Goal: Transaction & Acquisition: Book appointment/travel/reservation

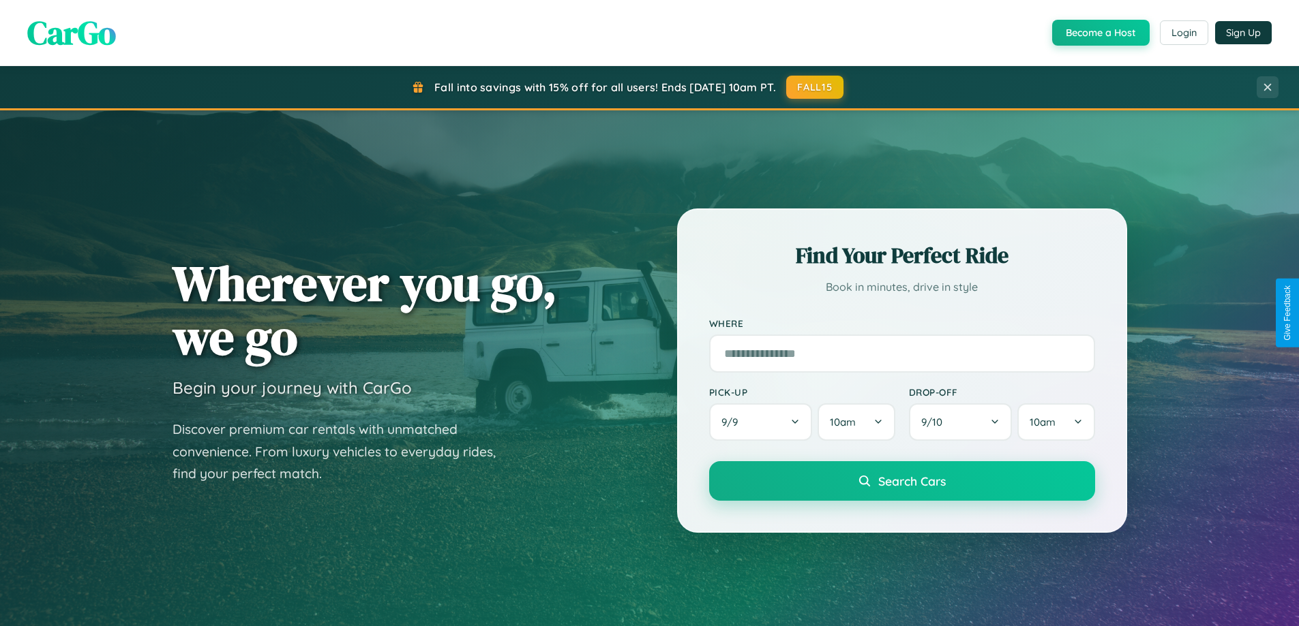
scroll to position [938, 0]
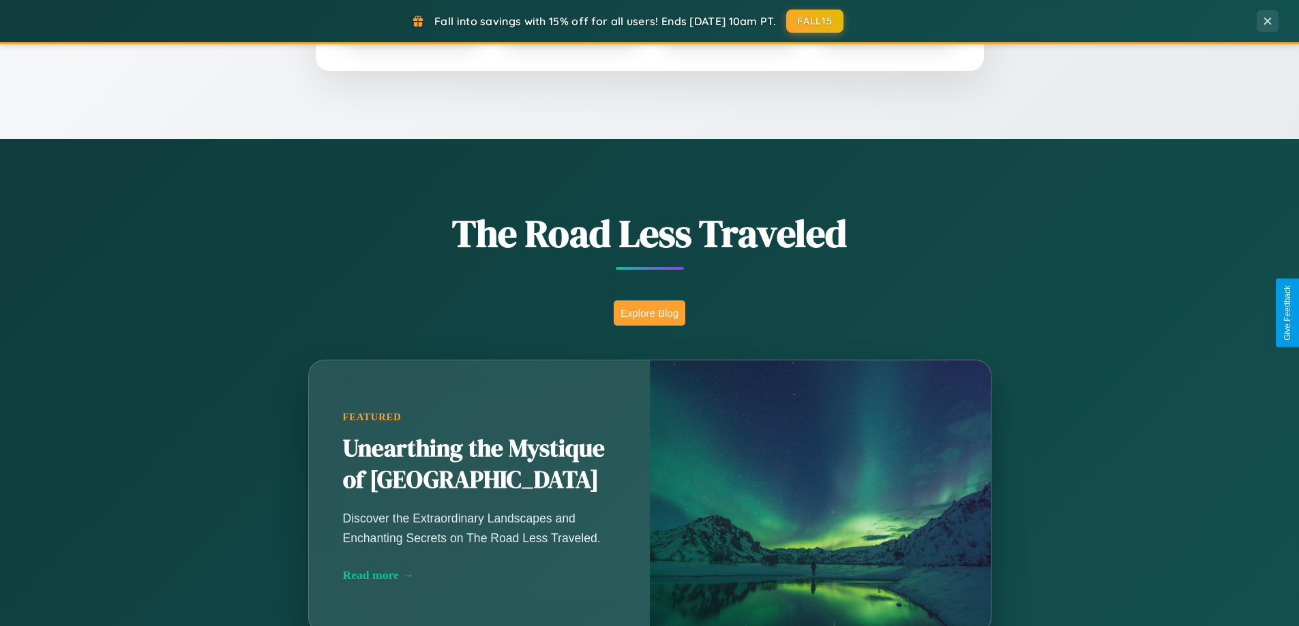
click at [649, 313] on button "Explore Blog" at bounding box center [650, 313] width 72 height 25
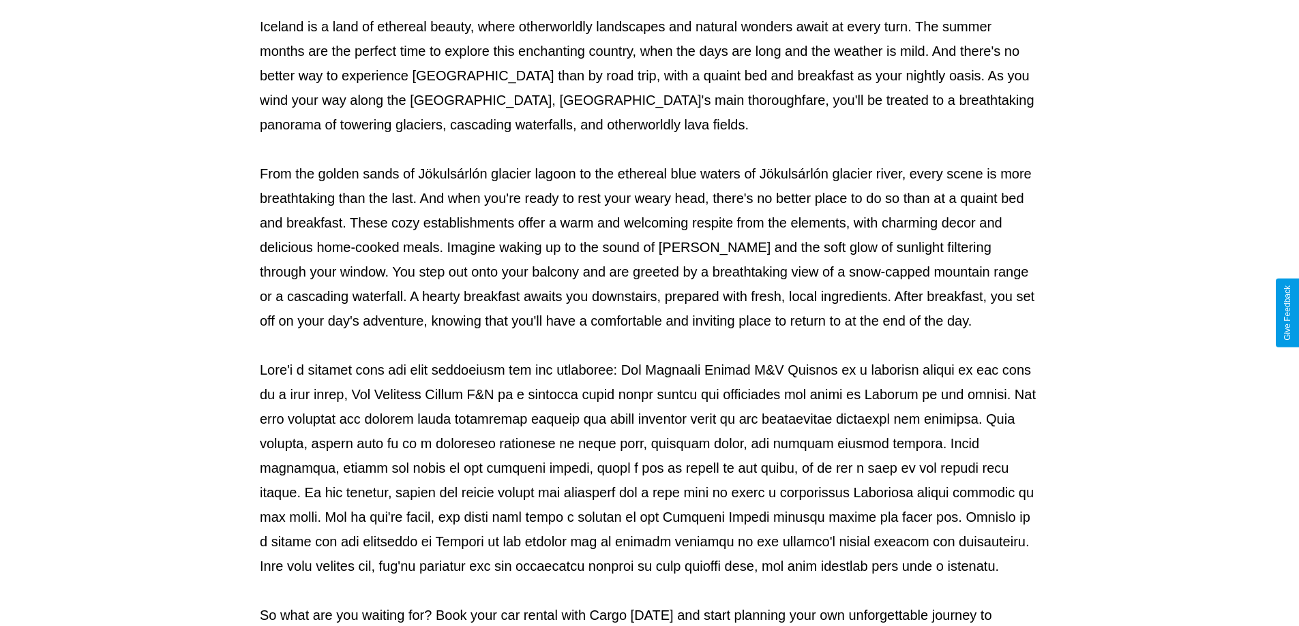
scroll to position [441, 0]
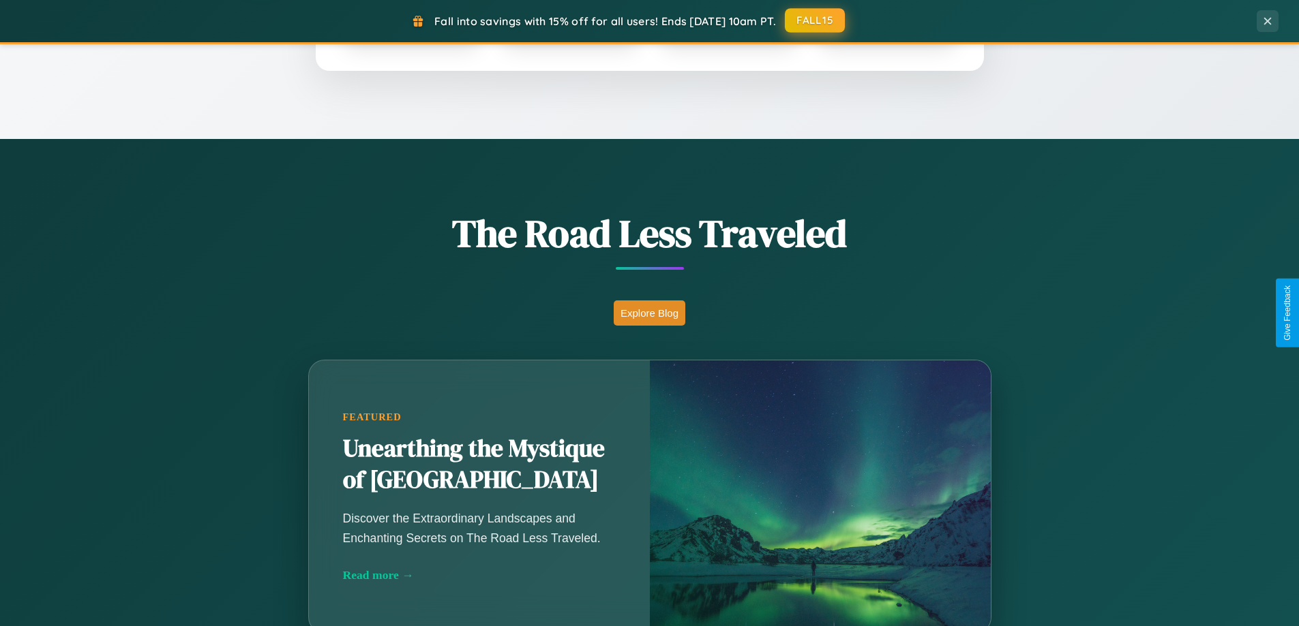
click at [815, 21] on button "FALL15" at bounding box center [815, 20] width 60 height 25
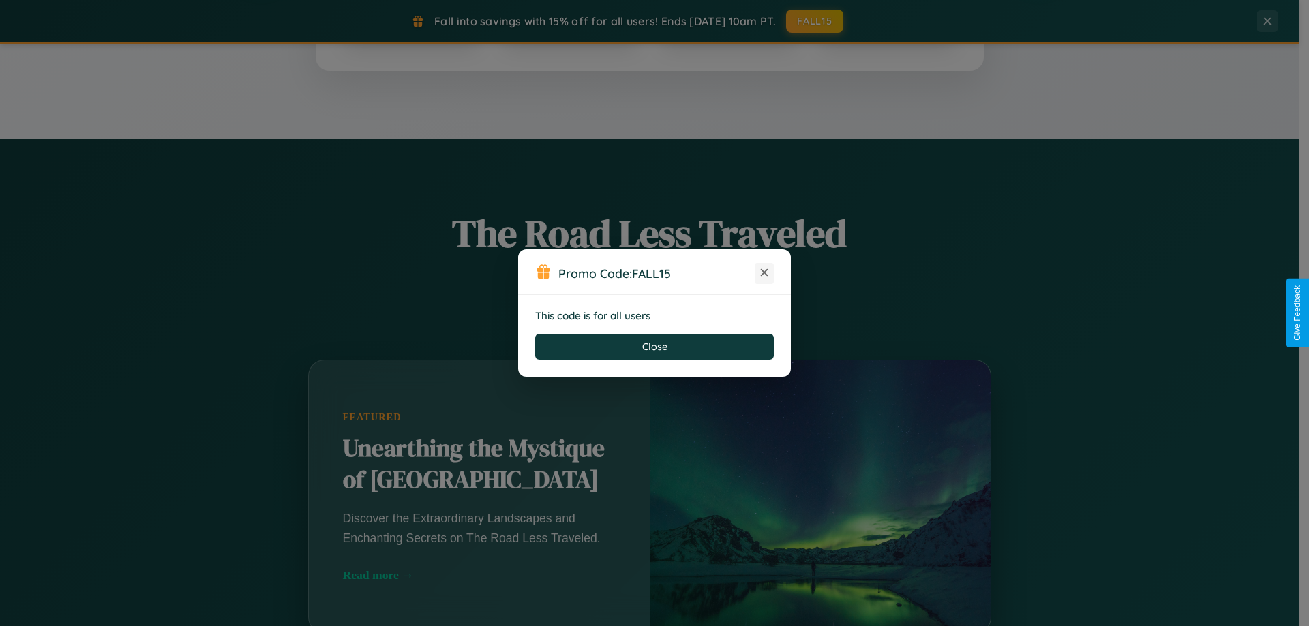
click at [764, 273] on icon at bounding box center [764, 273] width 14 height 14
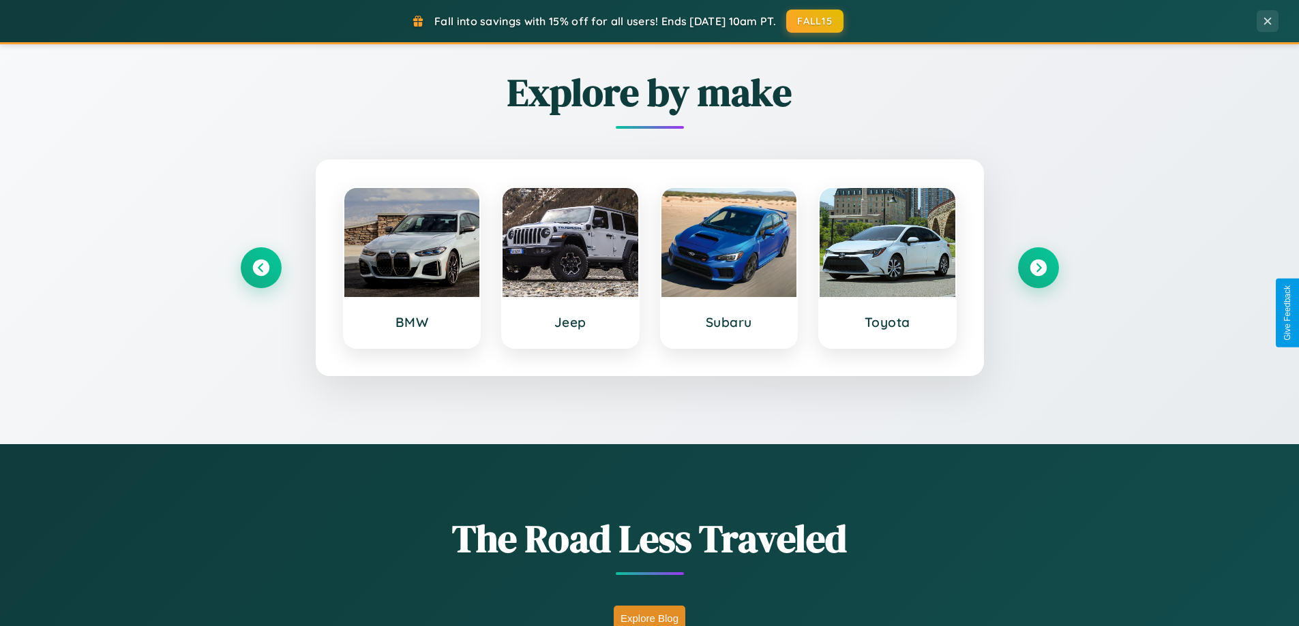
scroll to position [588, 0]
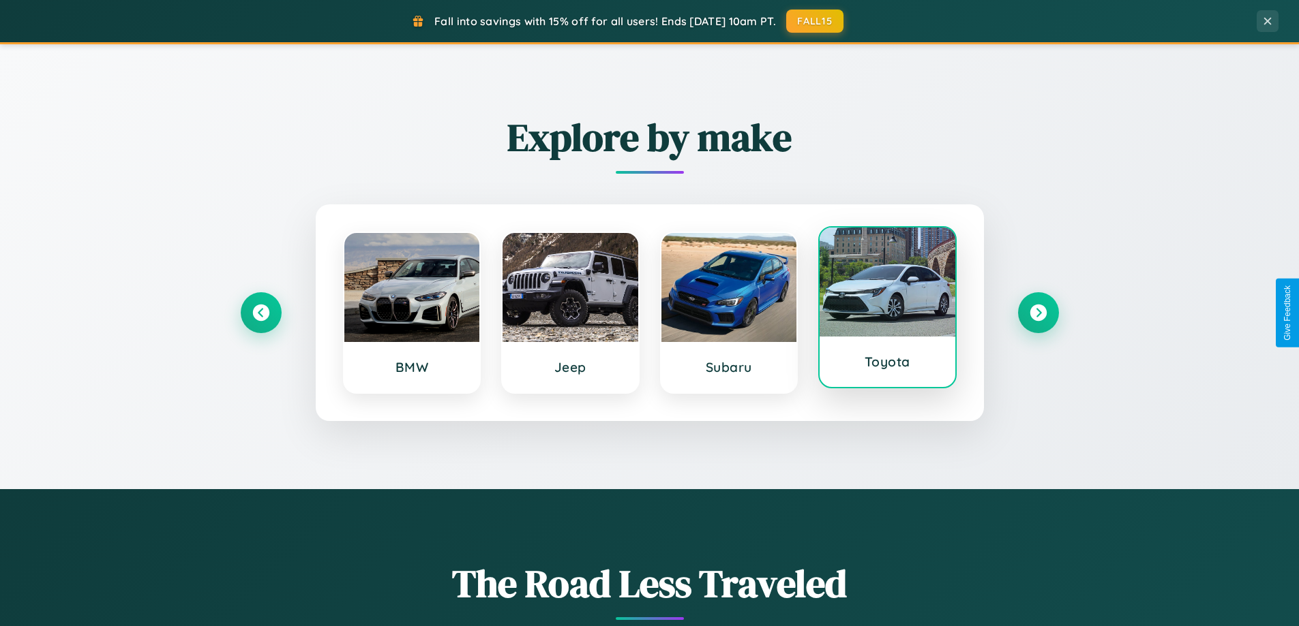
click at [887, 310] on div at bounding box center [887, 282] width 136 height 109
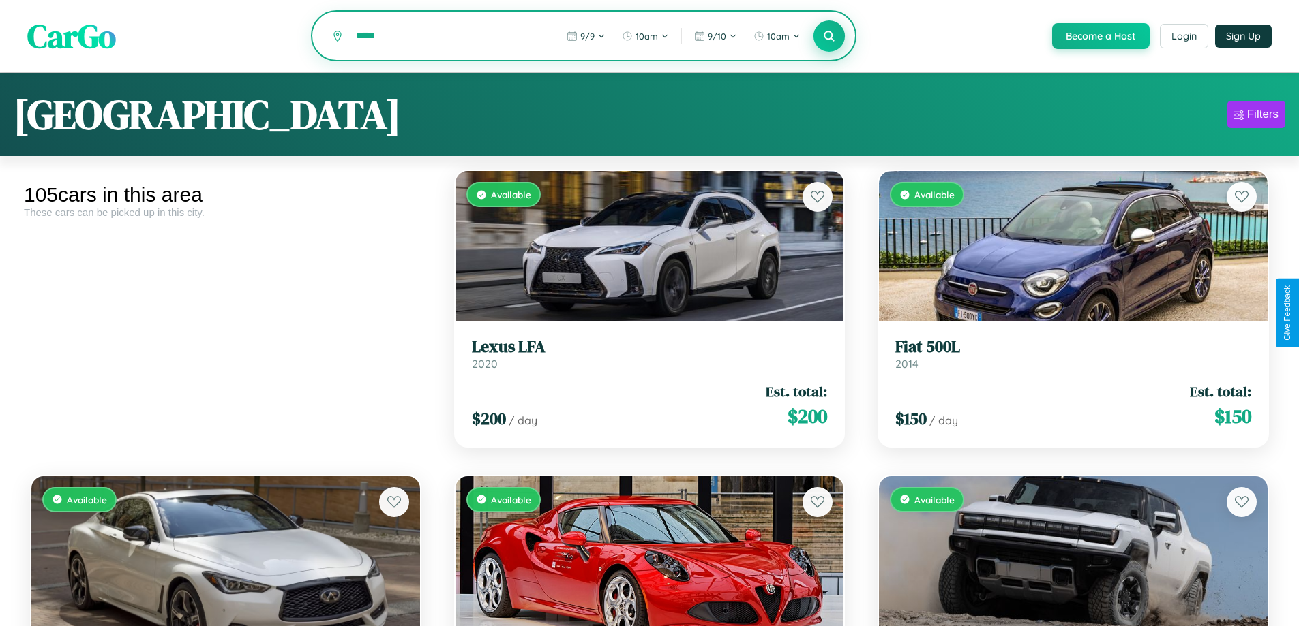
type input "*****"
click at [828, 37] on icon at bounding box center [829, 35] width 13 height 13
